Goal: Information Seeking & Learning: Find contact information

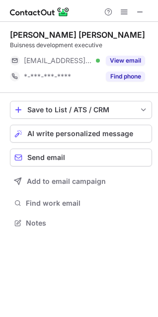
scroll to position [216, 158]
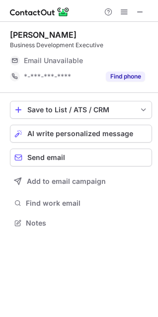
scroll to position [216, 158]
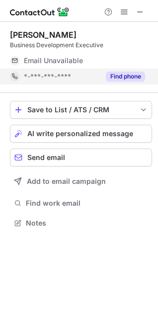
click at [136, 71] on div "Find phone" at bounding box center [122, 77] width 45 height 16
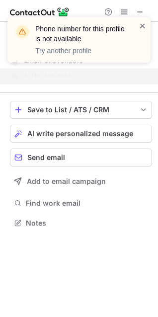
click at [143, 27] on span at bounding box center [143, 26] width 8 height 10
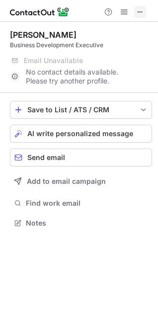
click at [139, 11] on span at bounding box center [140, 12] width 8 height 8
